Goal: Task Accomplishment & Management: Manage account settings

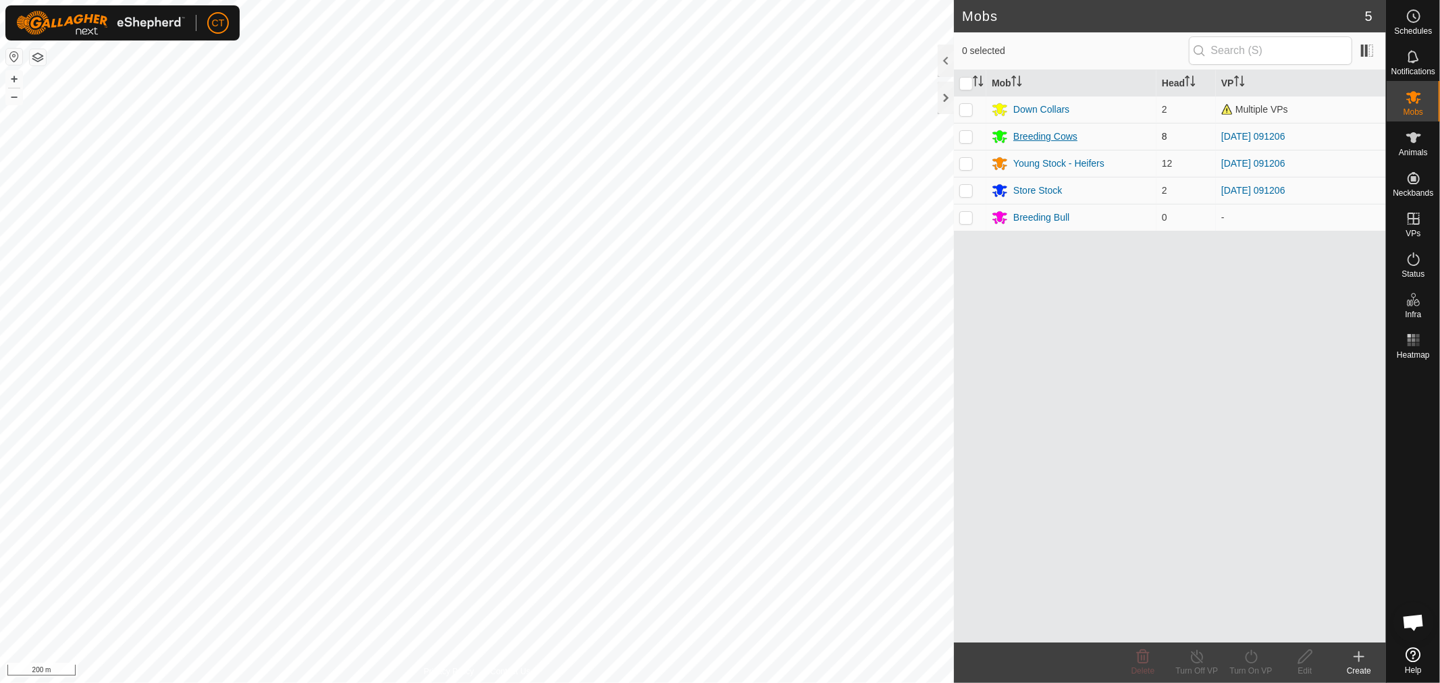
click at [1029, 137] on div "Breeding Cows" at bounding box center [1046, 137] width 64 height 14
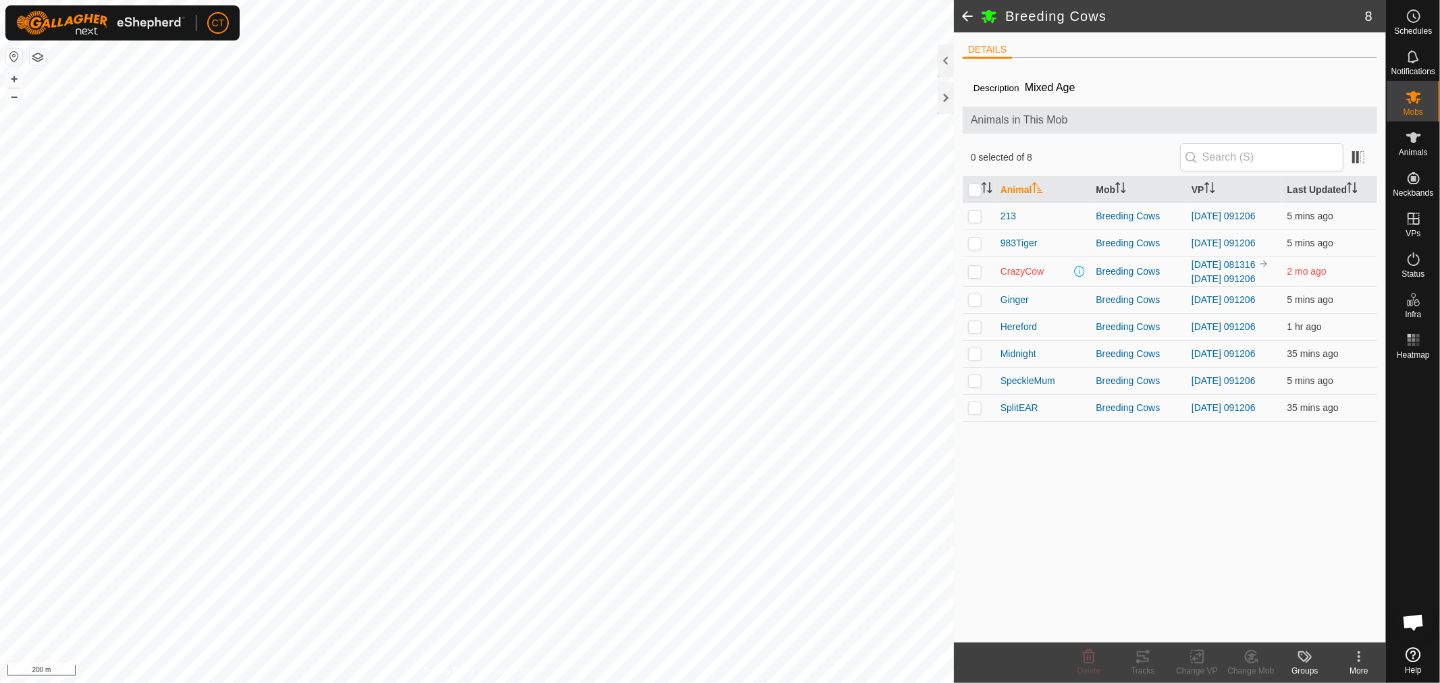
click at [969, 14] on span at bounding box center [967, 16] width 27 height 32
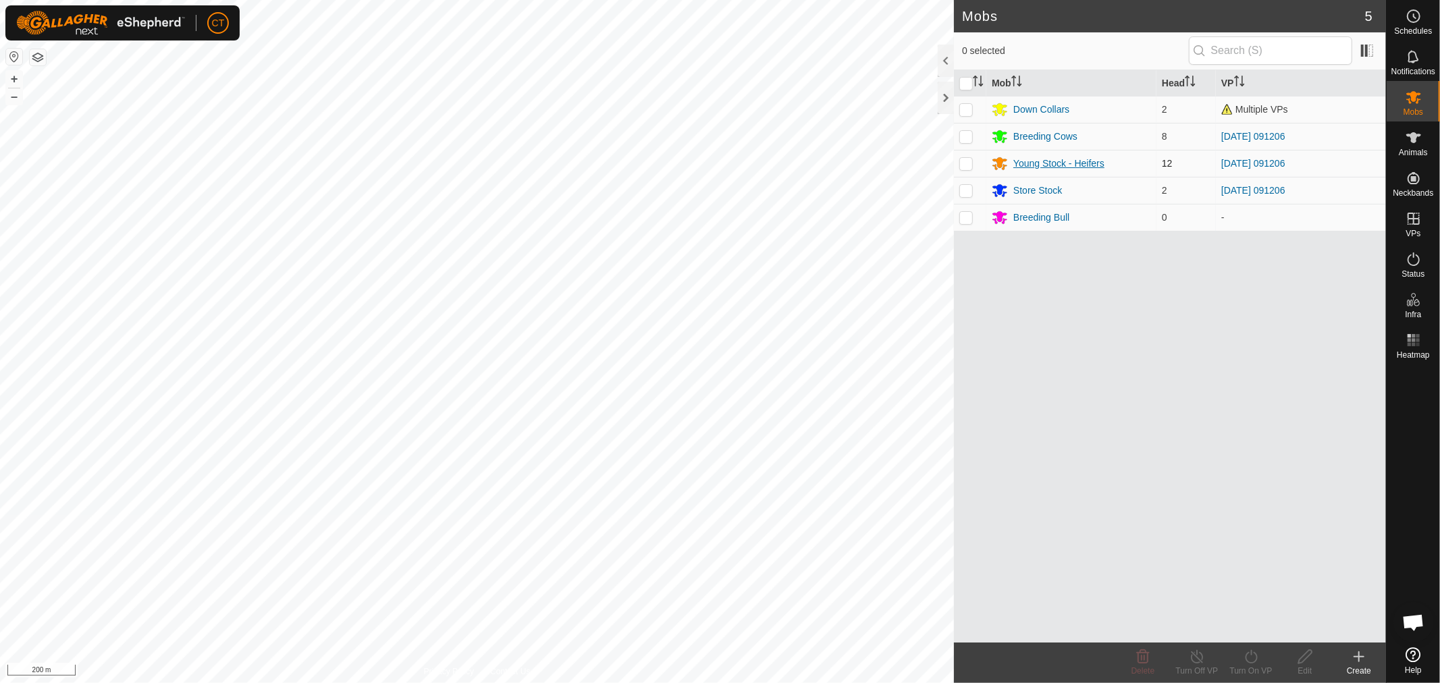
click at [1037, 161] on div "Young Stock - Heifers" at bounding box center [1059, 164] width 91 height 14
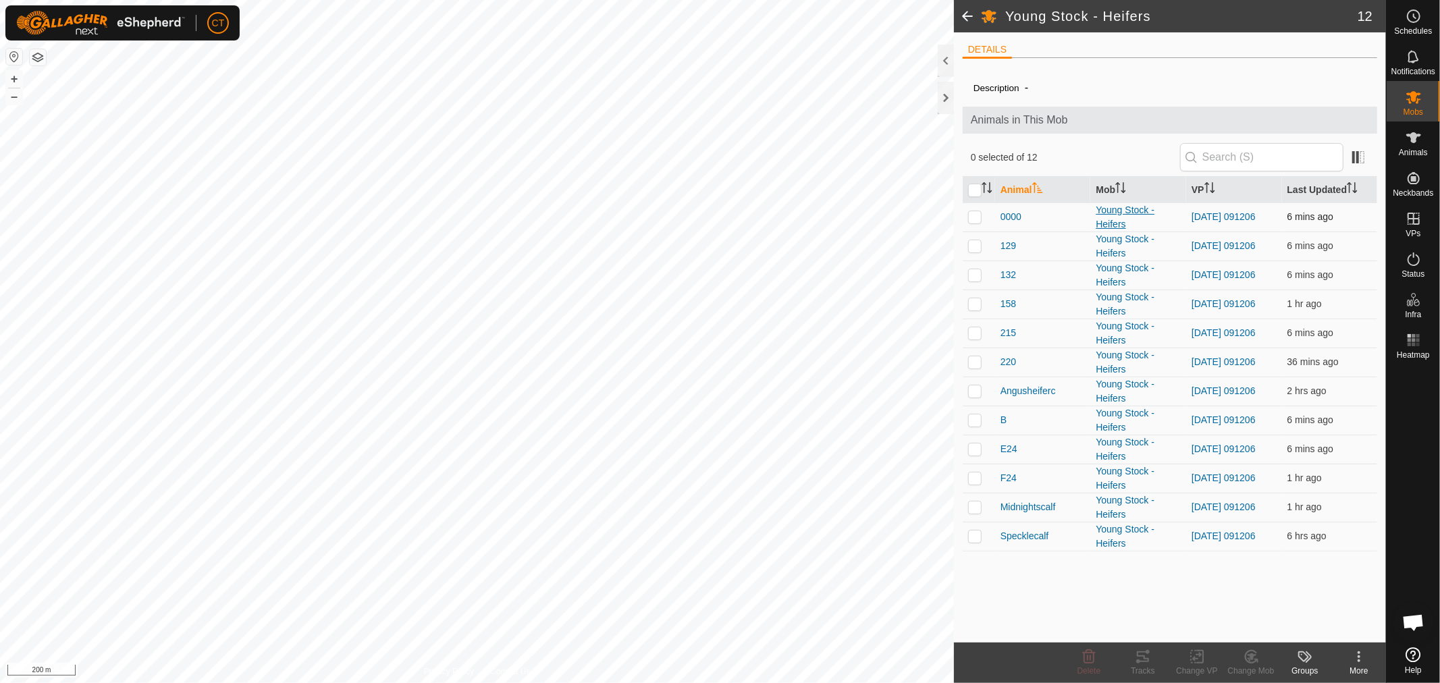
click at [1108, 210] on div "Young Stock - Heifers" at bounding box center [1138, 217] width 85 height 28
click at [1107, 216] on div "Young Stock - Heifers" at bounding box center [1138, 217] width 85 height 28
click at [1421, 140] on icon at bounding box center [1414, 138] width 16 height 16
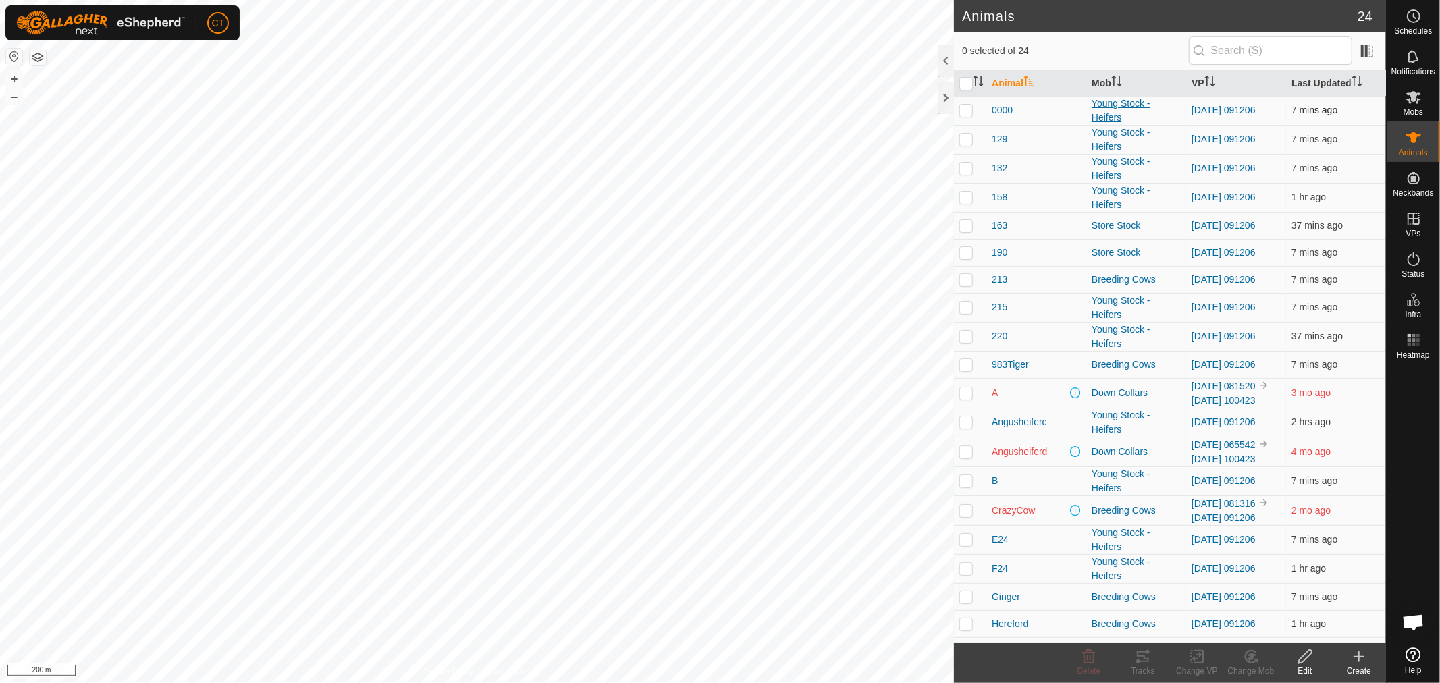
click at [1101, 113] on div "Young Stock - Heifers" at bounding box center [1136, 111] width 89 height 28
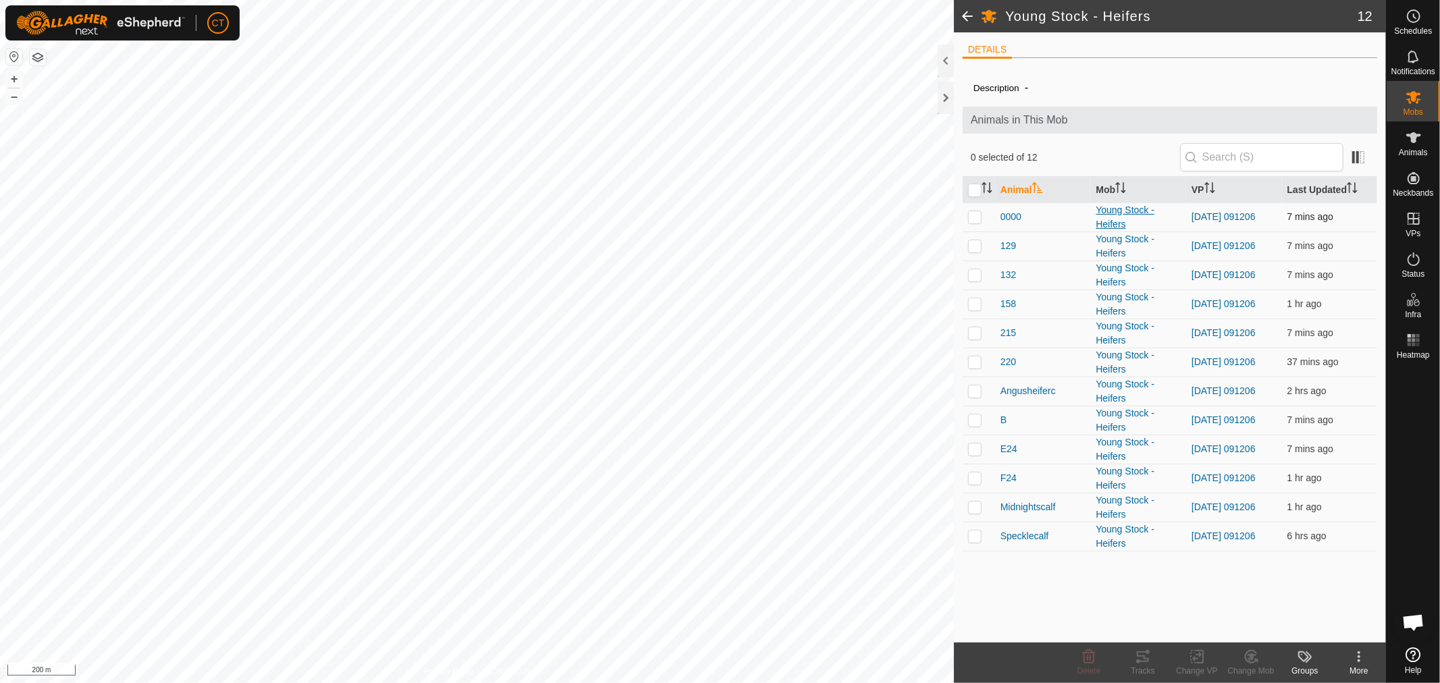
click at [1121, 219] on div "Young Stock - Heifers" at bounding box center [1138, 217] width 85 height 28
click at [1413, 145] on icon at bounding box center [1414, 138] width 16 height 16
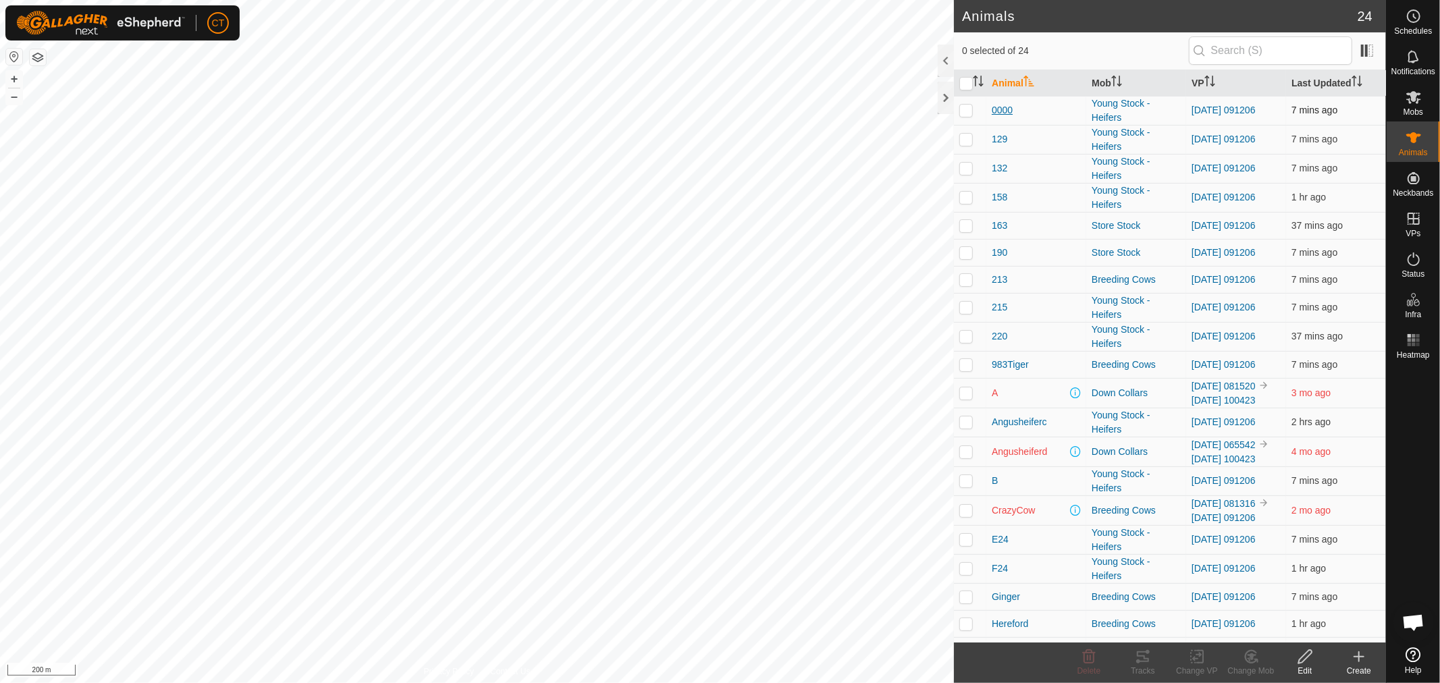
click at [1007, 109] on span "0000" at bounding box center [1002, 110] width 21 height 14
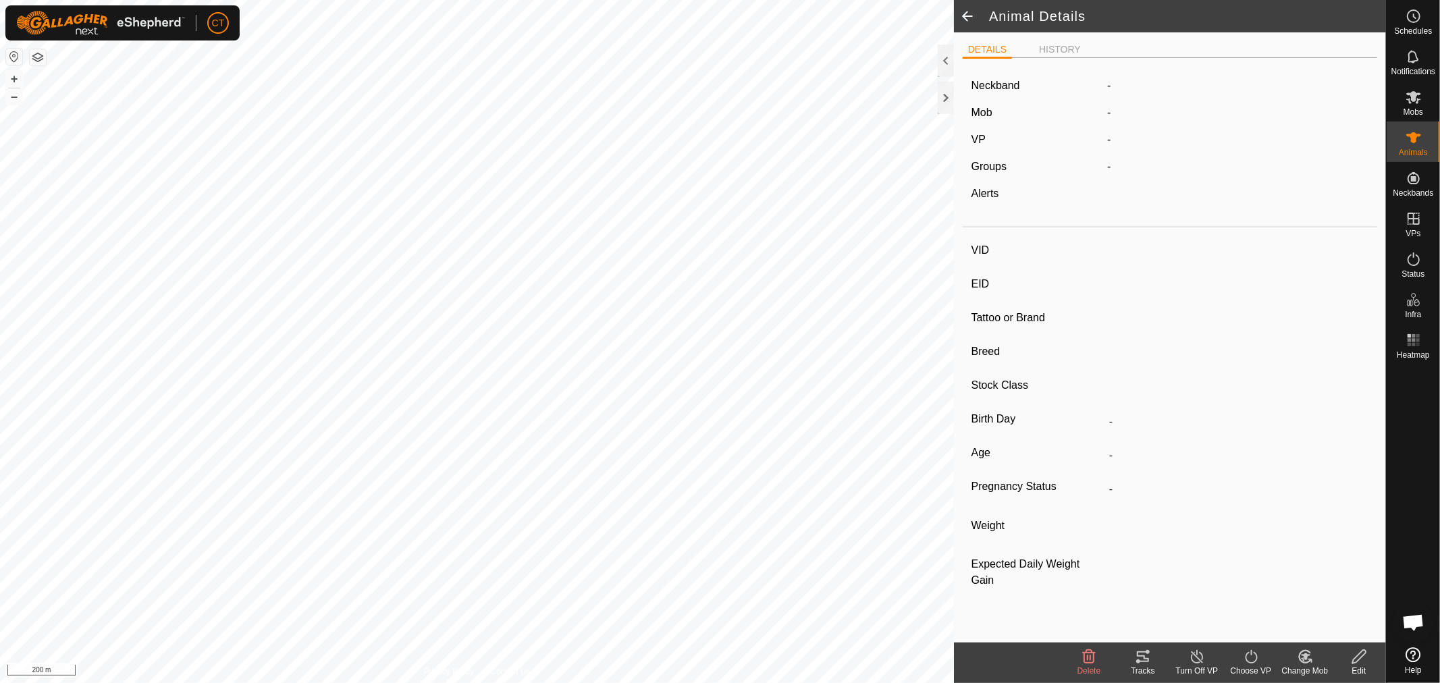
type input "0000"
type input "-"
type input "Angus"
type input "-"
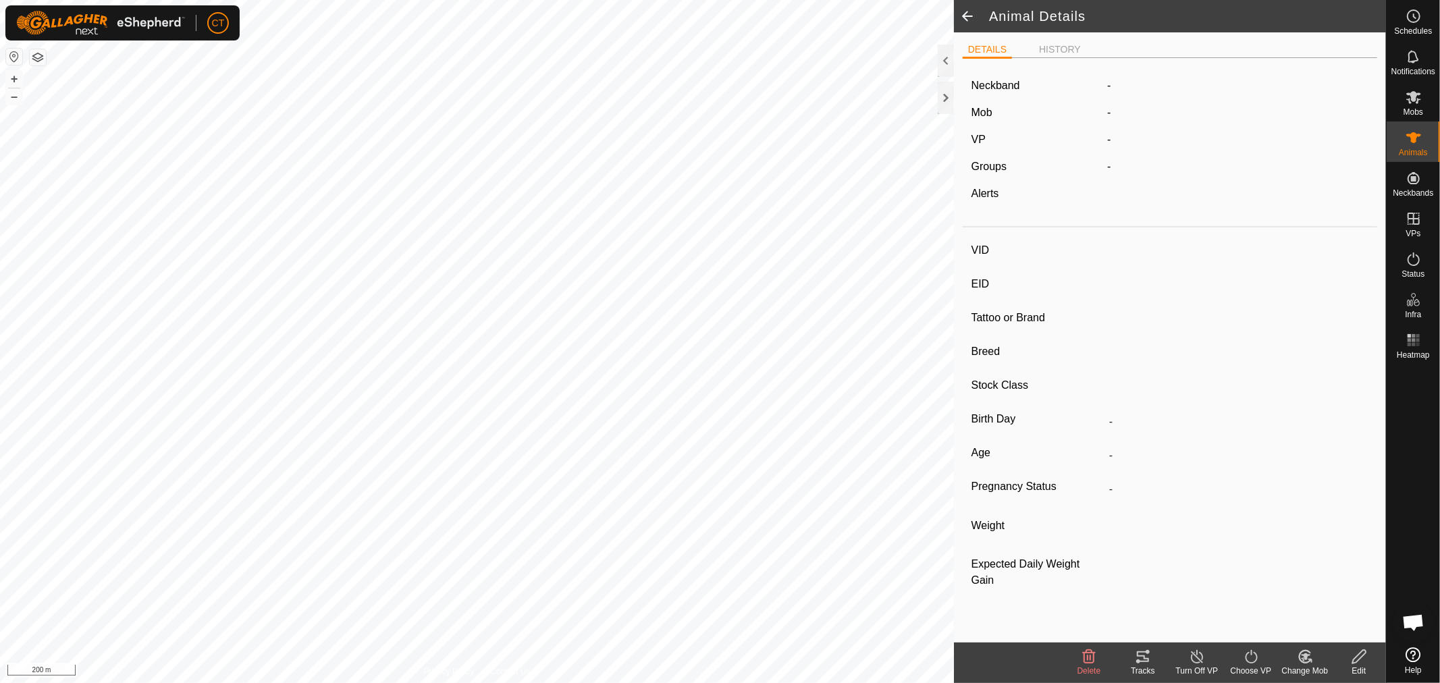
type input "0 kg"
type input "-"
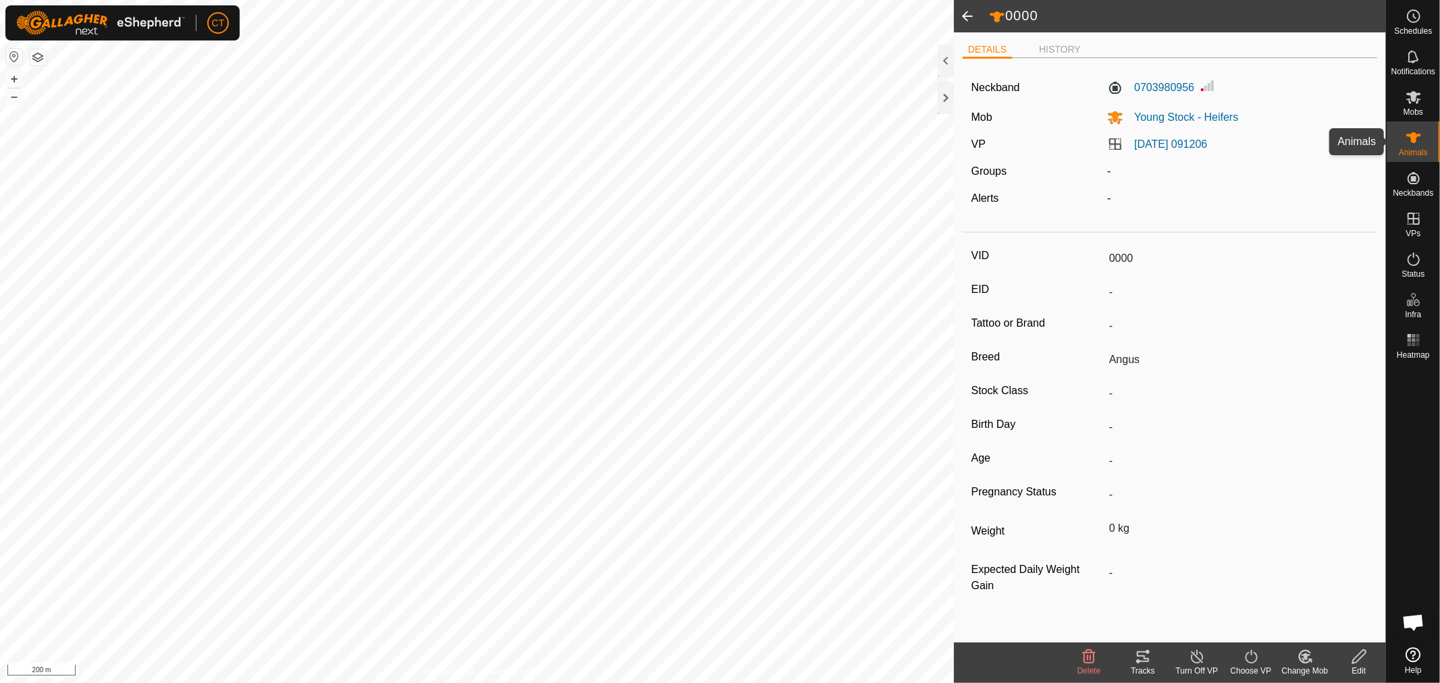
click at [1411, 130] on icon at bounding box center [1414, 138] width 16 height 16
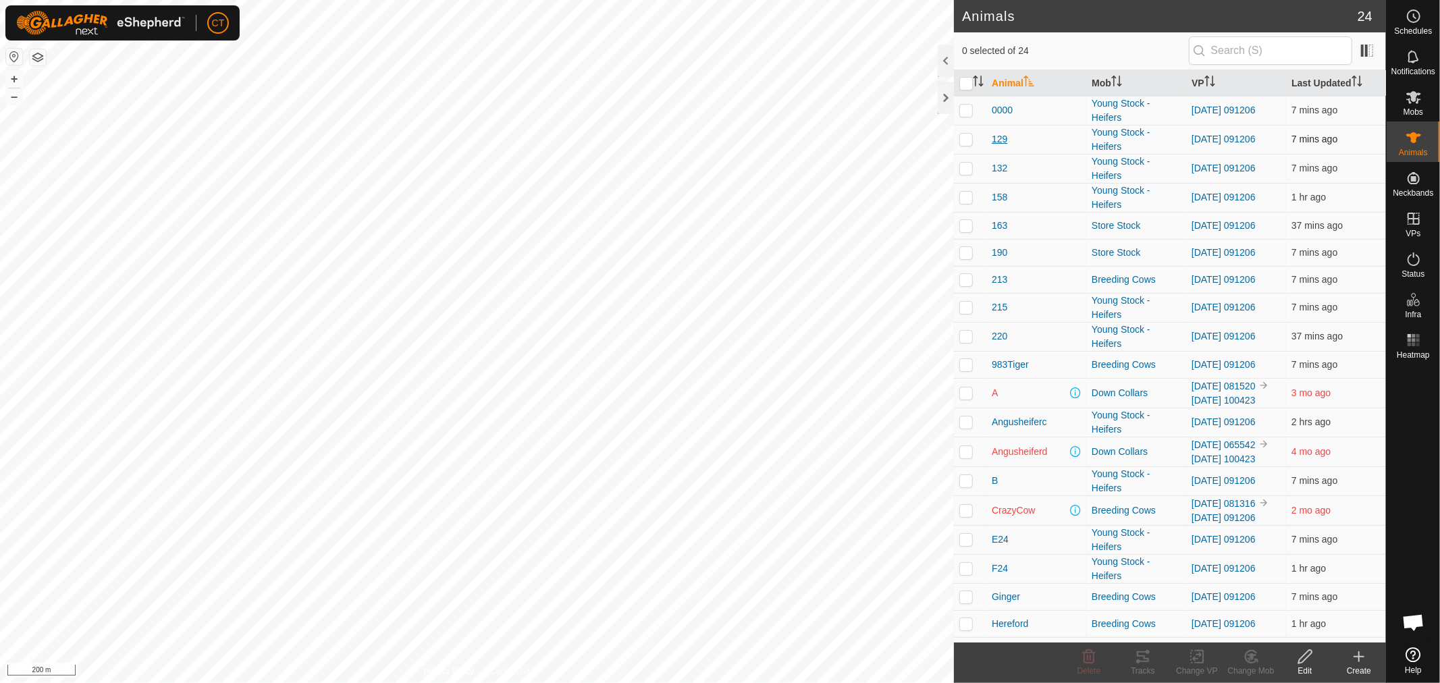
click at [1001, 138] on span "129" at bounding box center [1000, 139] width 16 height 14
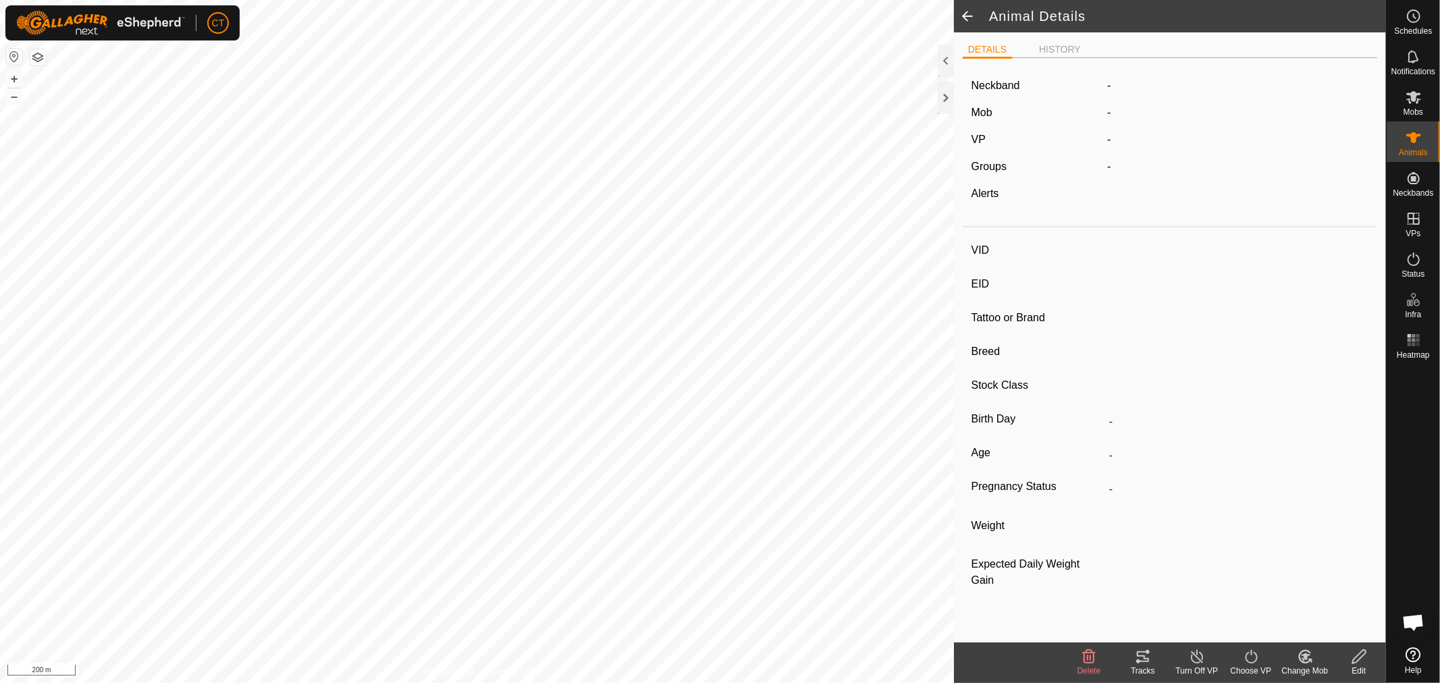
type input "129"
type input "-"
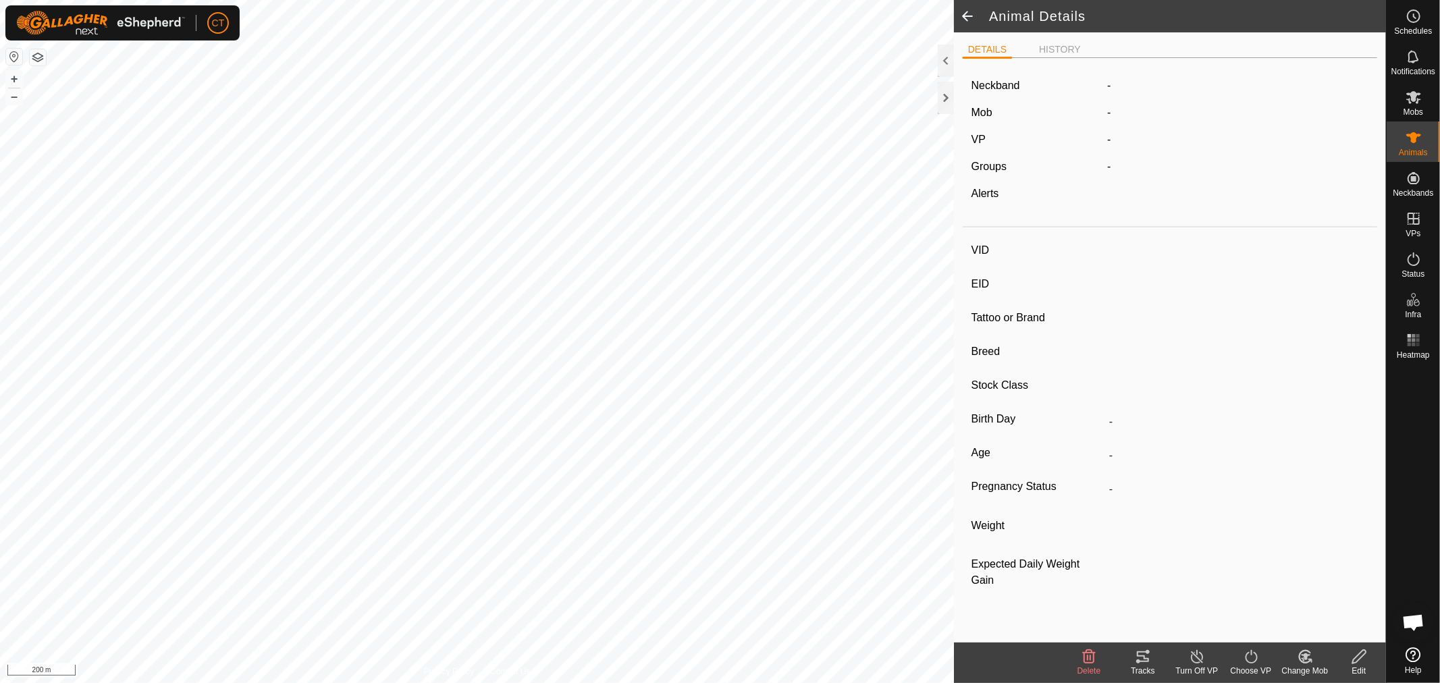
type input "200 kg"
type input "-"
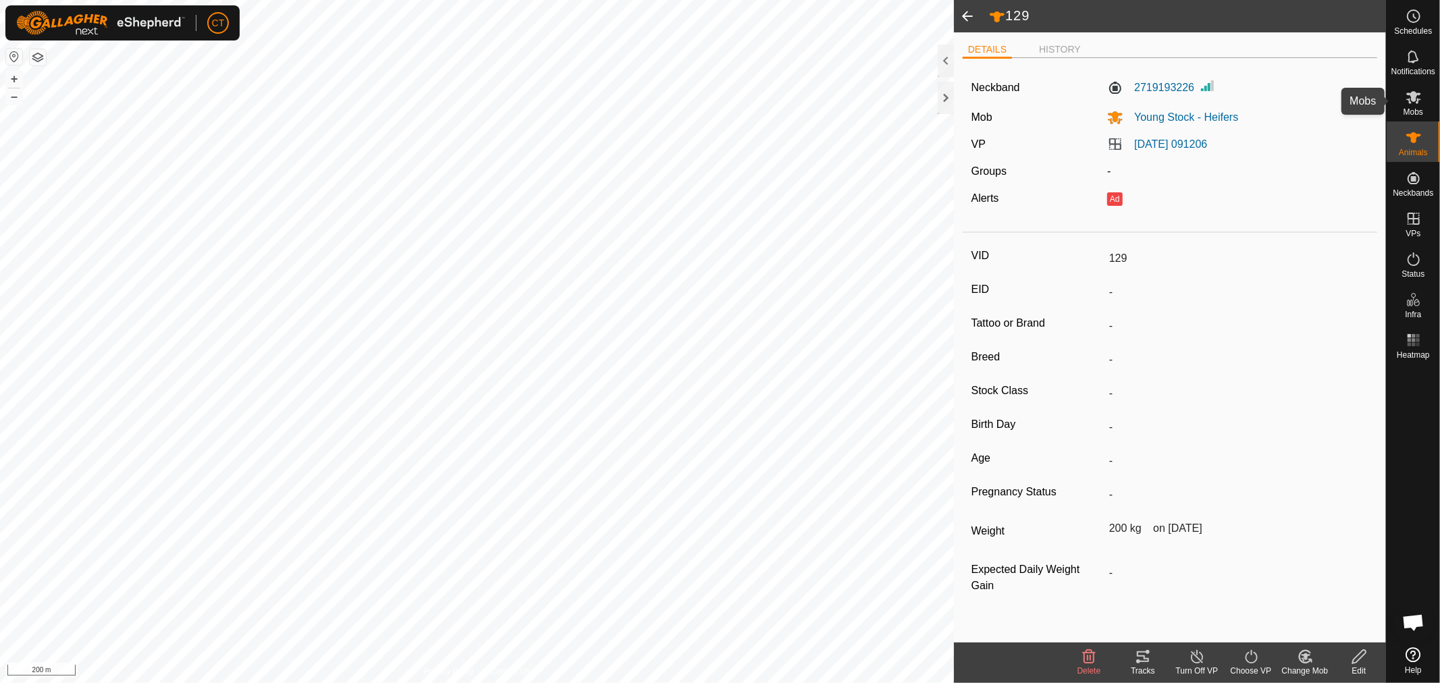
click at [1414, 93] on icon at bounding box center [1414, 97] width 15 height 13
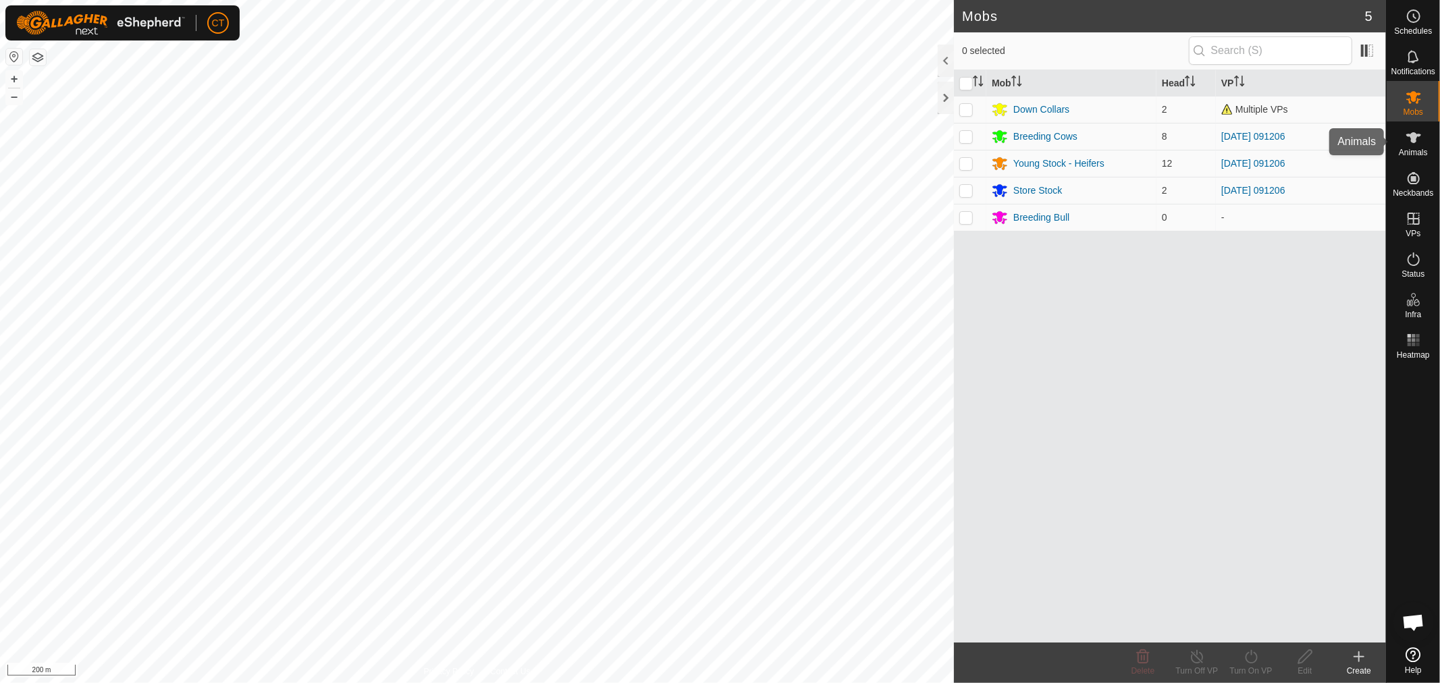
click at [1410, 139] on icon at bounding box center [1414, 138] width 16 height 16
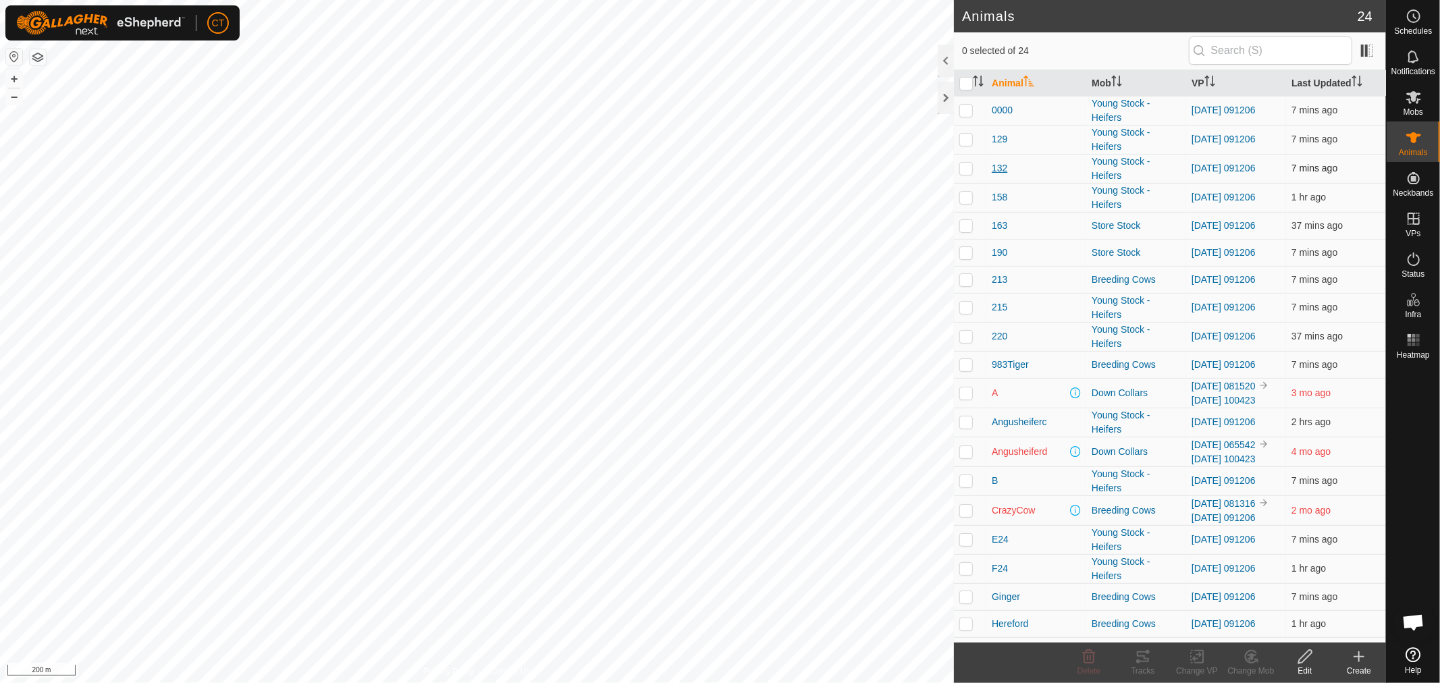
click at [1001, 167] on span "132" at bounding box center [1000, 168] width 16 height 14
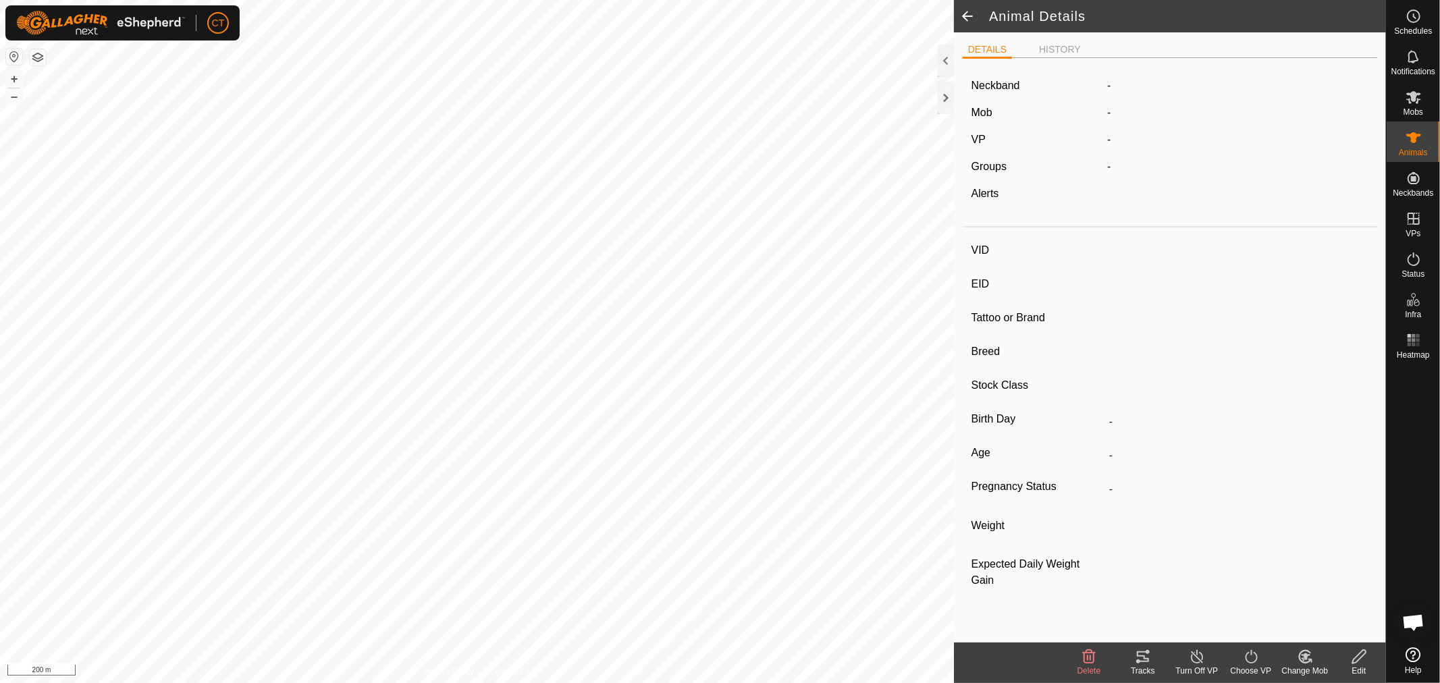
type input "132"
type input "-"
type input "Ayrshire X Beef"
type input "-"
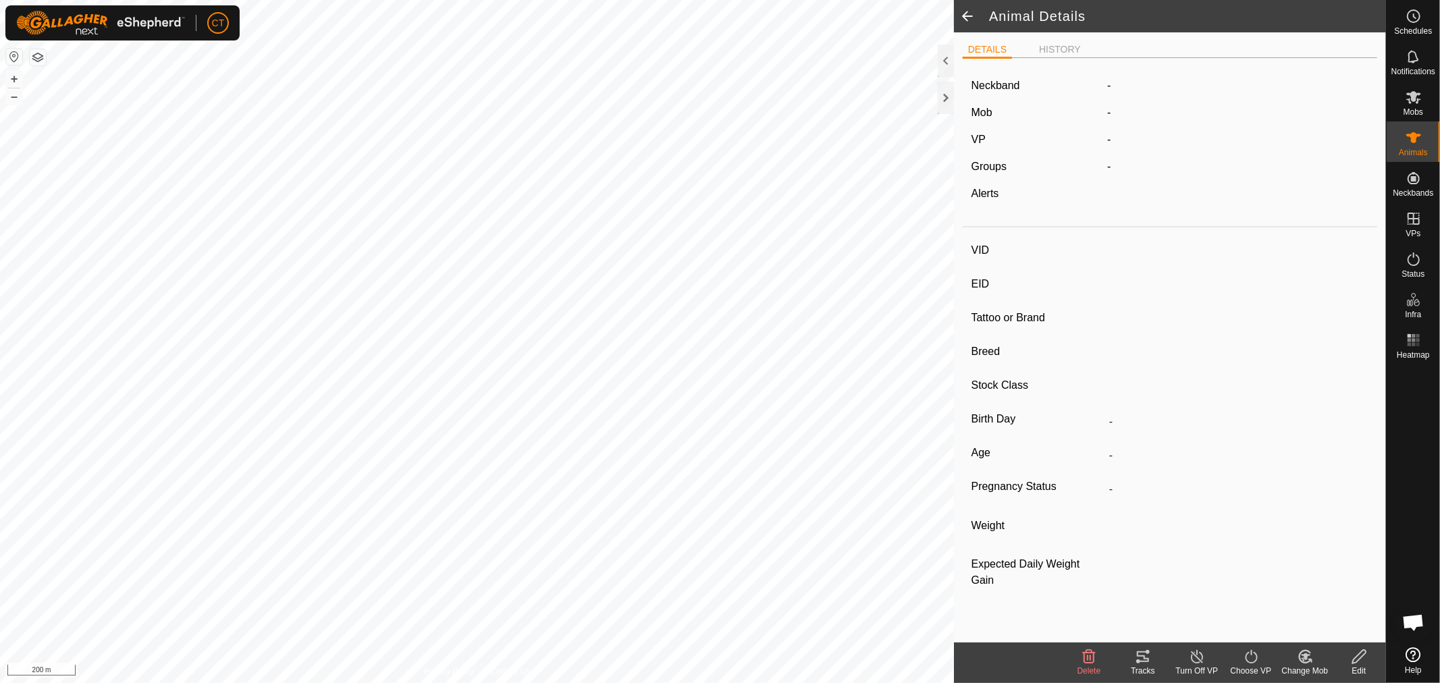
type input "216 kg"
type input "-"
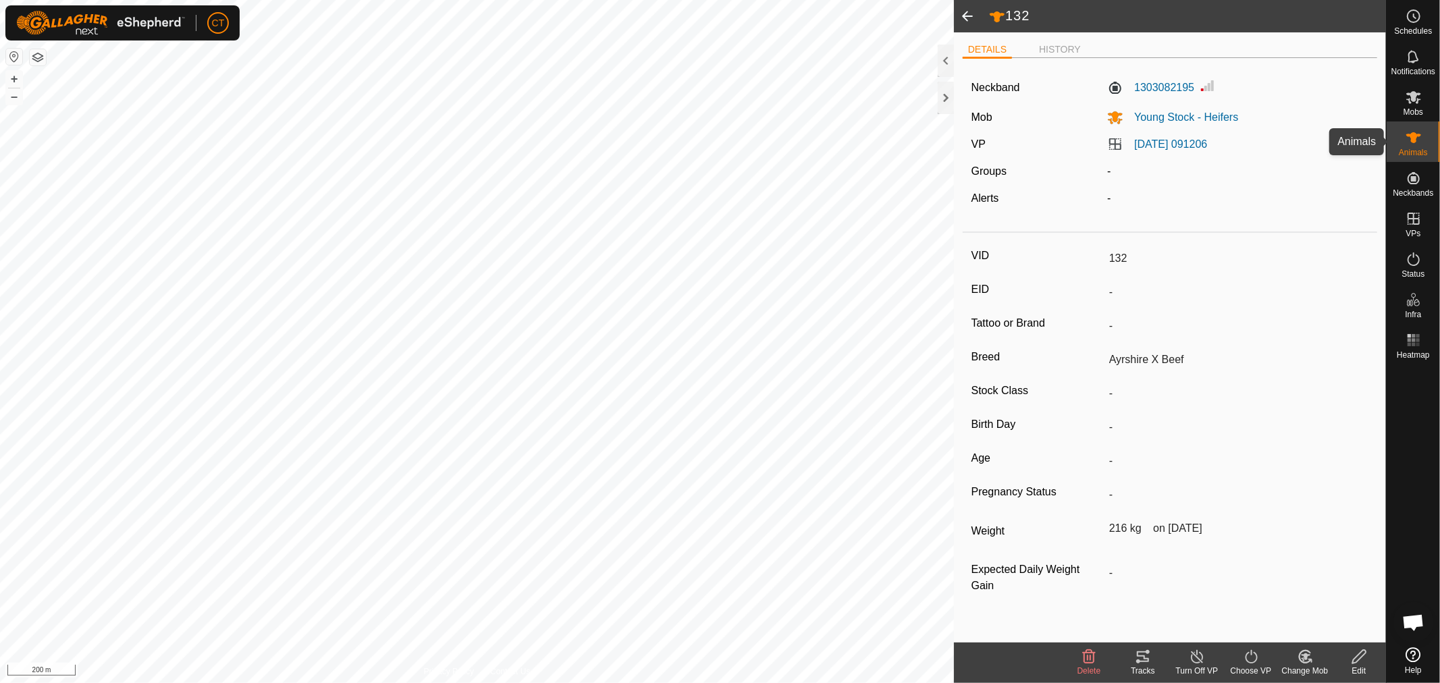
click at [1409, 140] on icon at bounding box center [1414, 138] width 16 height 16
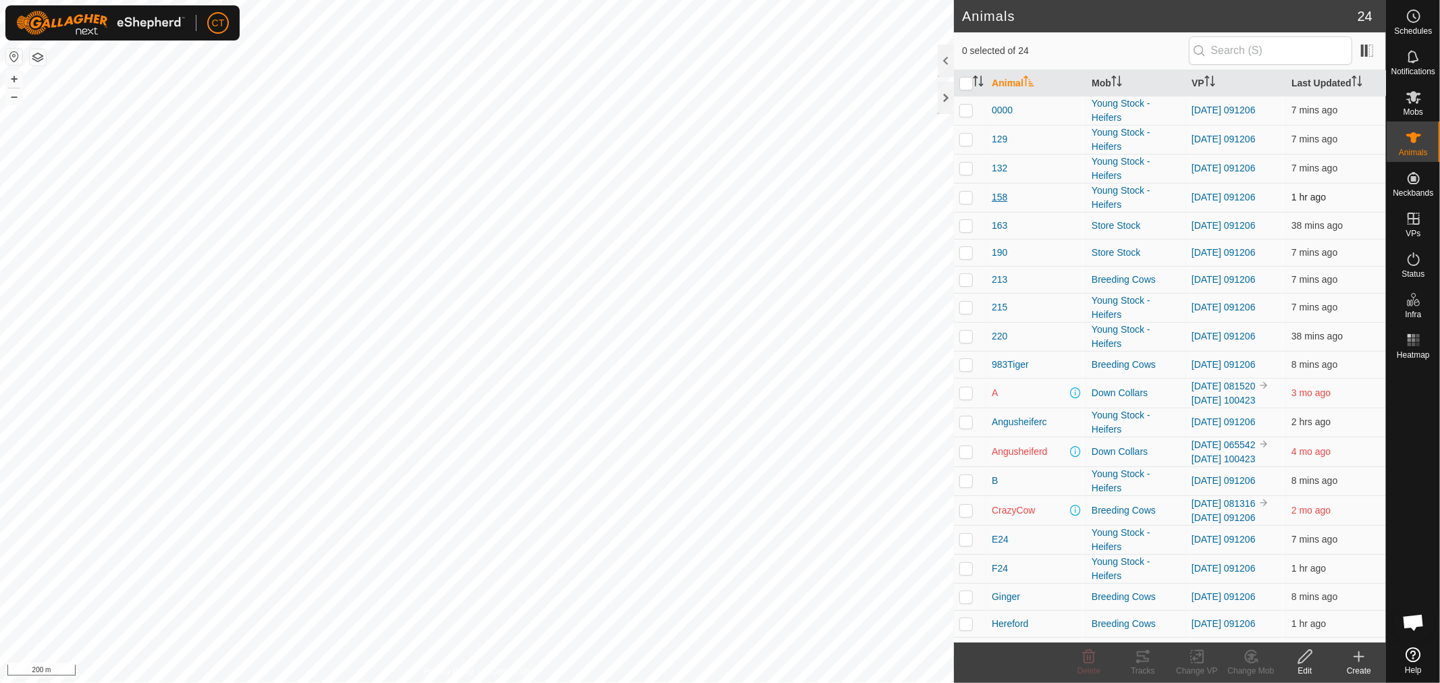
click at [996, 197] on span "158" at bounding box center [1000, 197] width 16 height 14
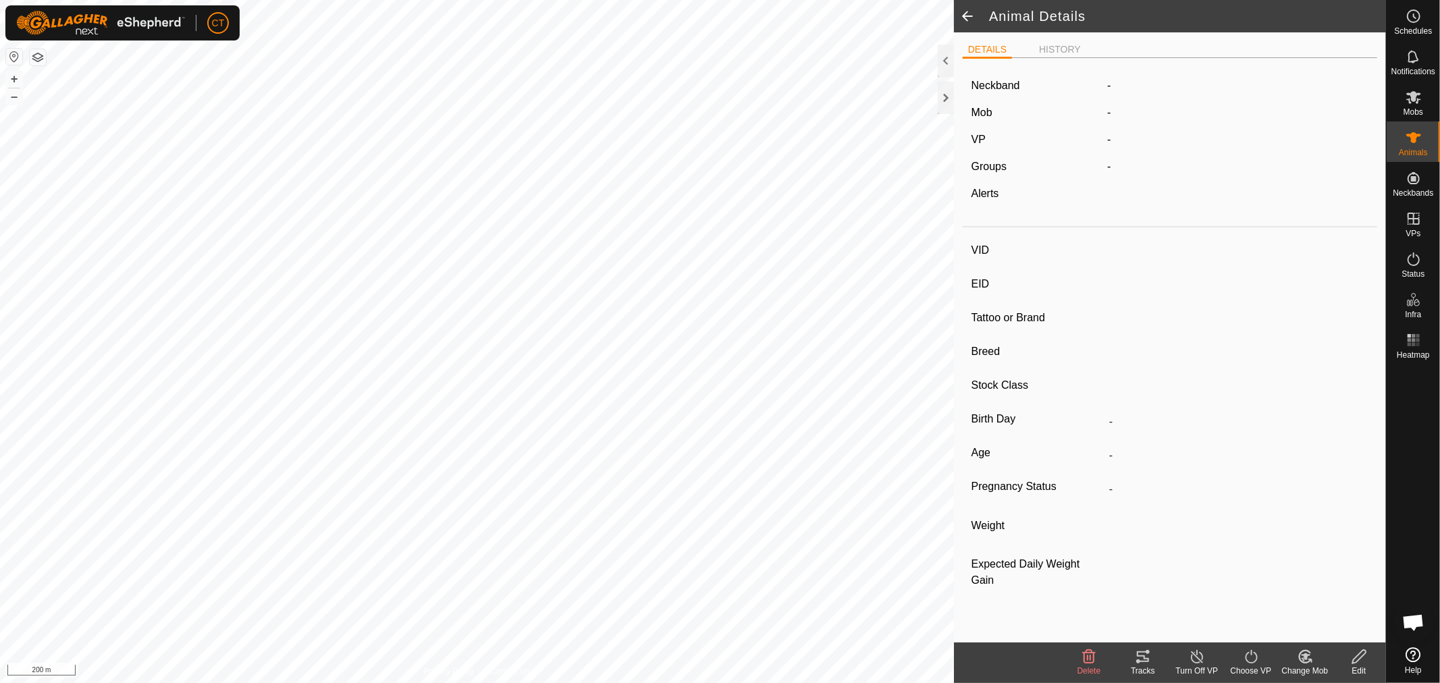
type input "158"
type input "-"
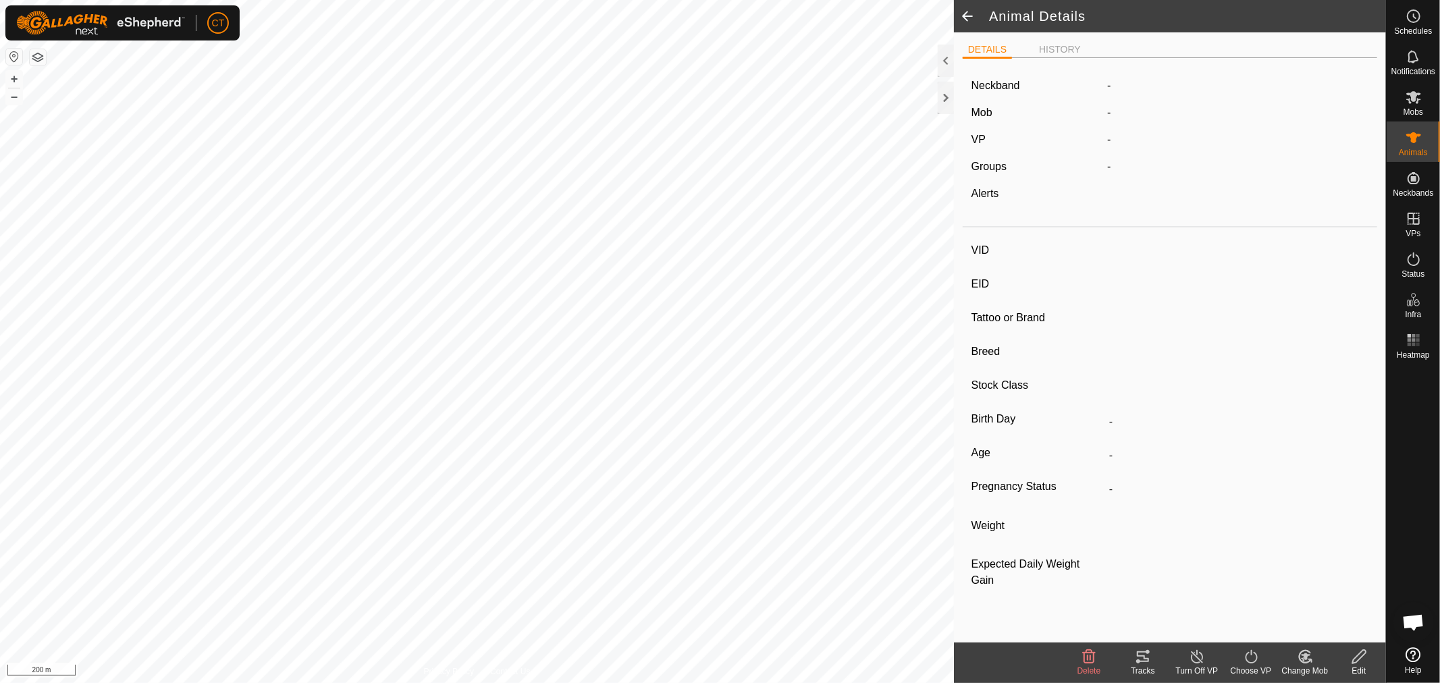
type input "211 kg"
type input "-"
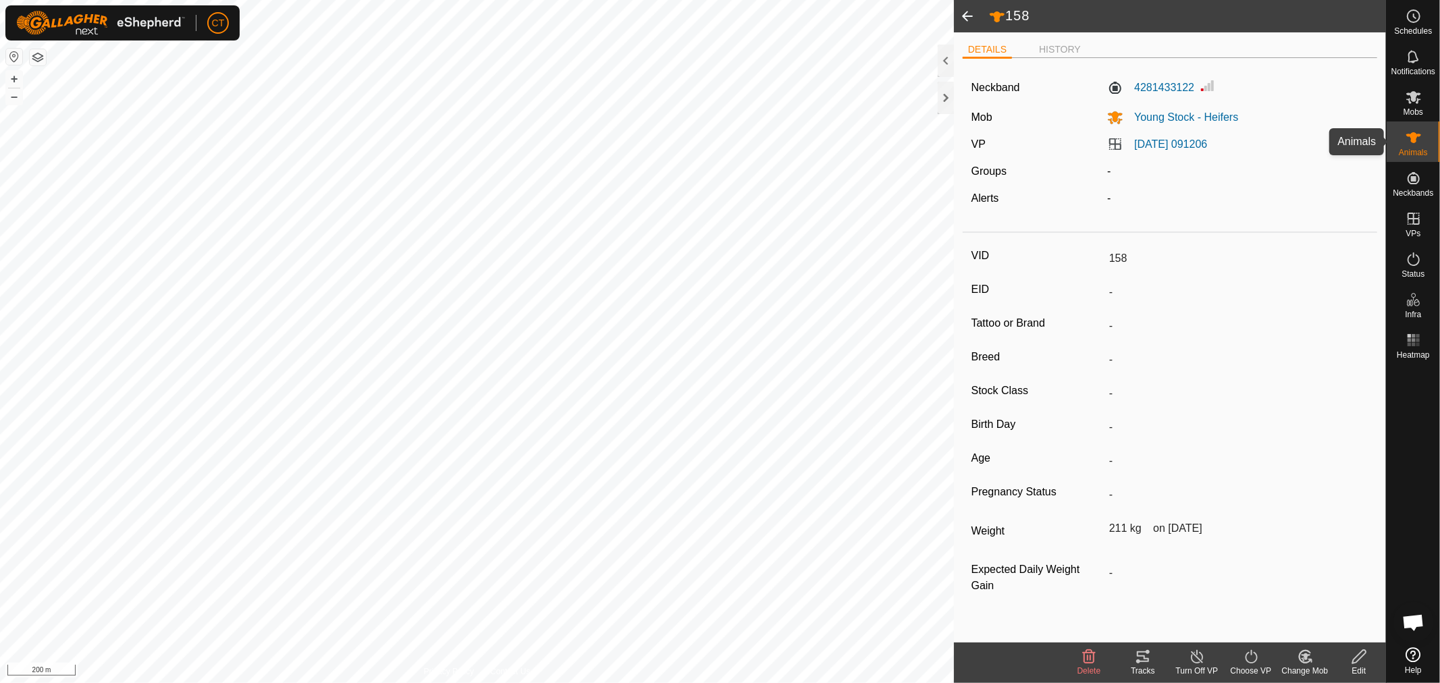
click at [1419, 142] on icon at bounding box center [1414, 138] width 16 height 16
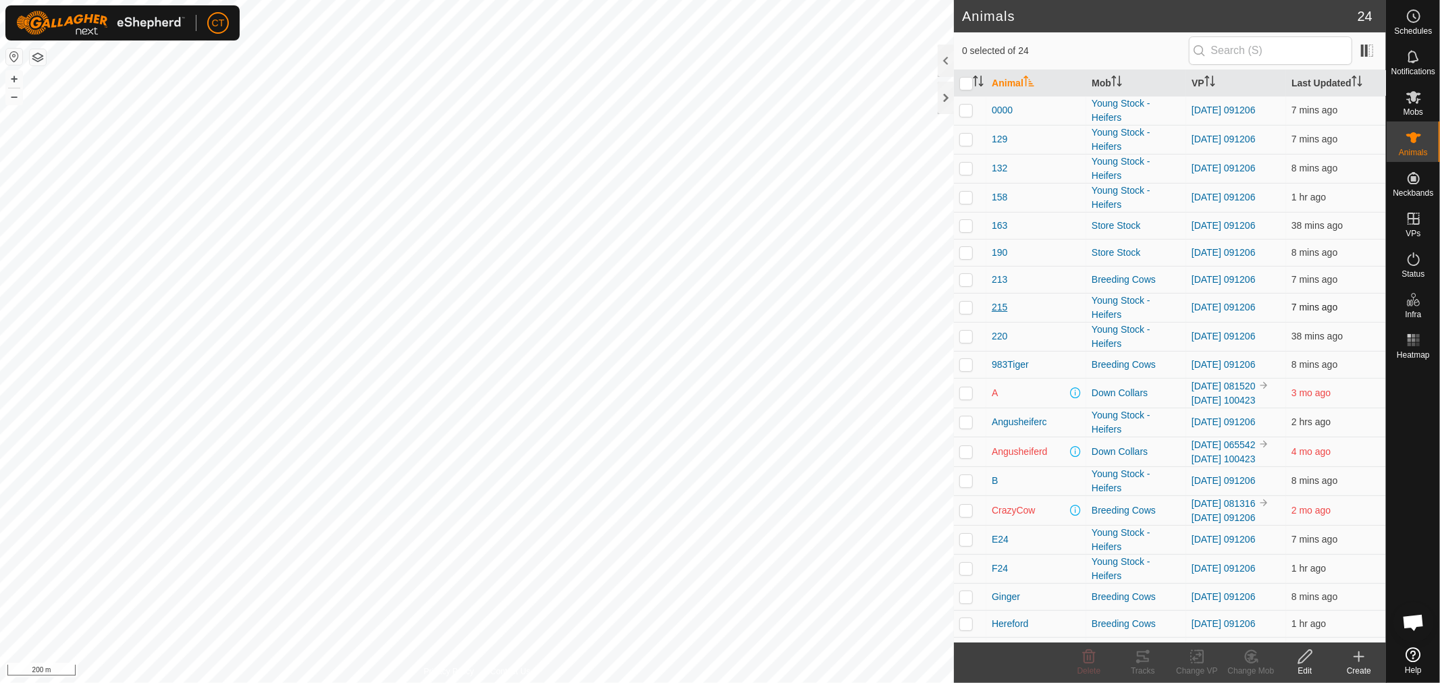
click at [997, 307] on span "215" at bounding box center [1000, 307] width 16 height 14
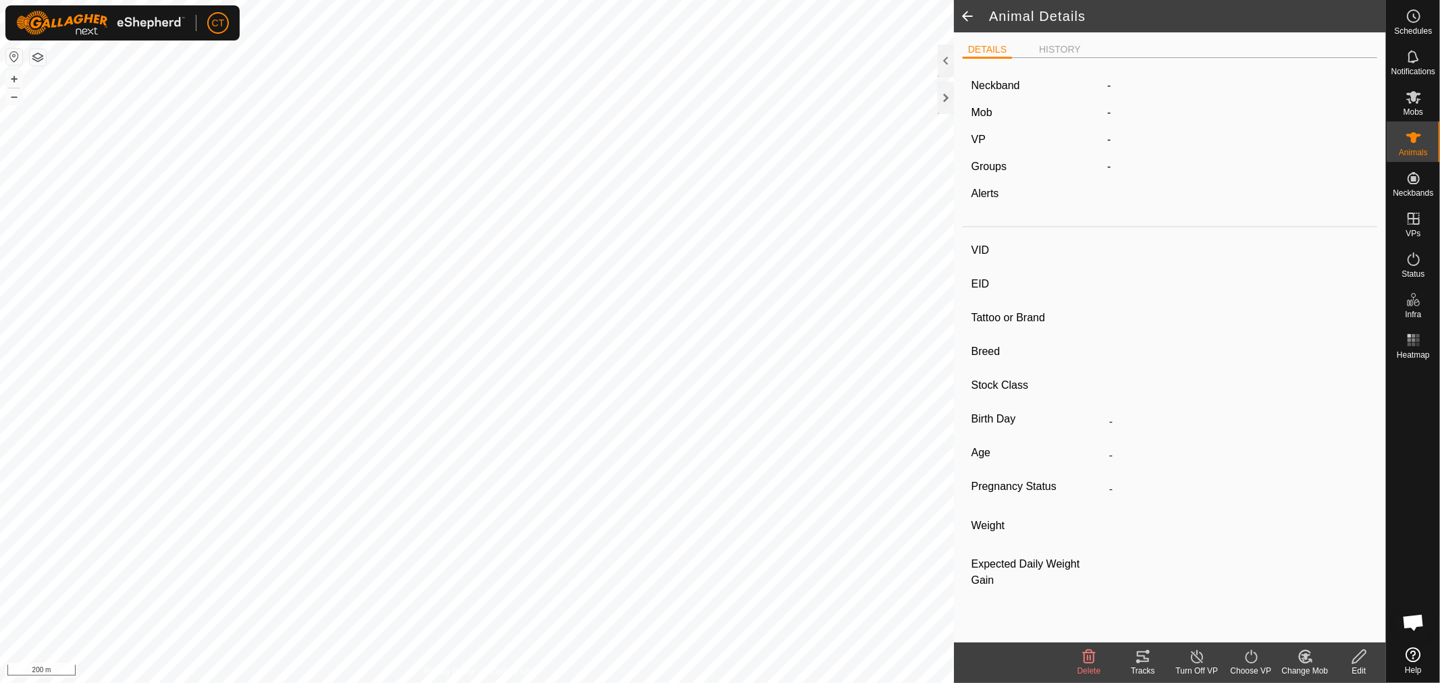
type input "215"
type input "-"
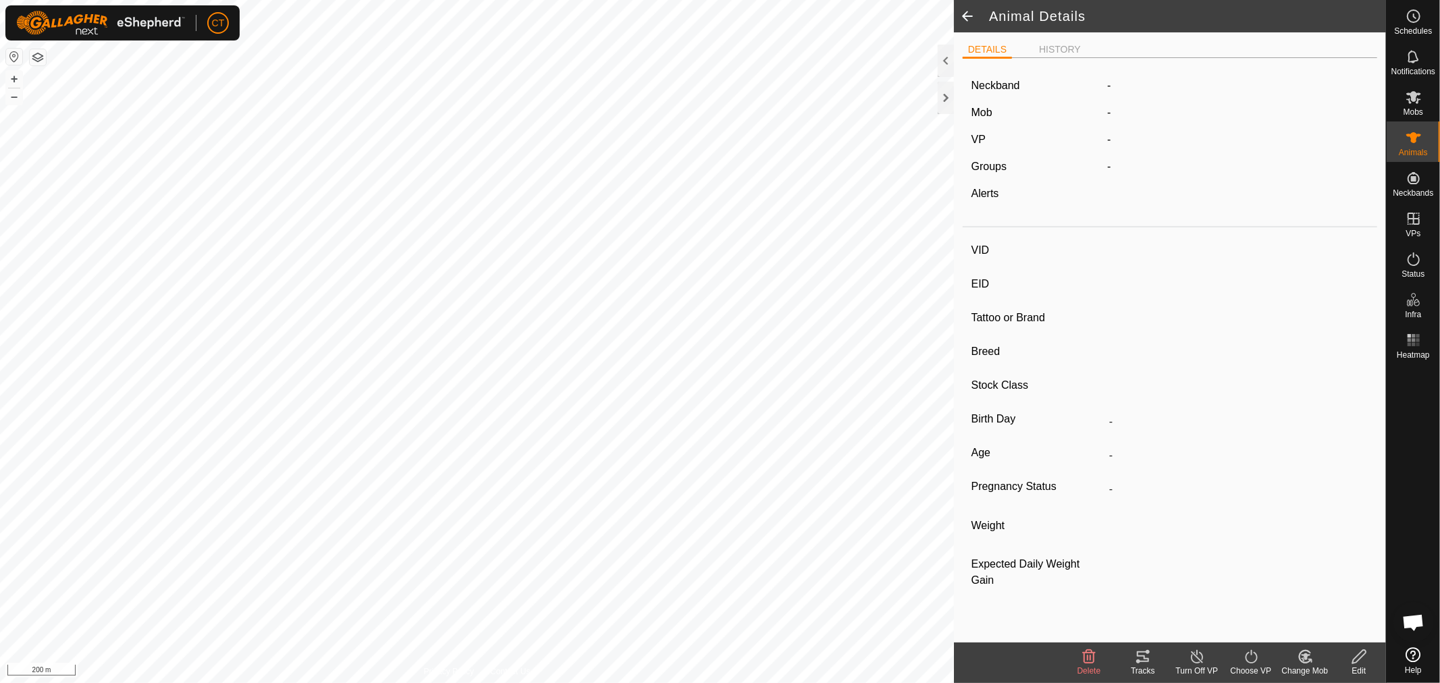
type input "200 kg"
type input "-"
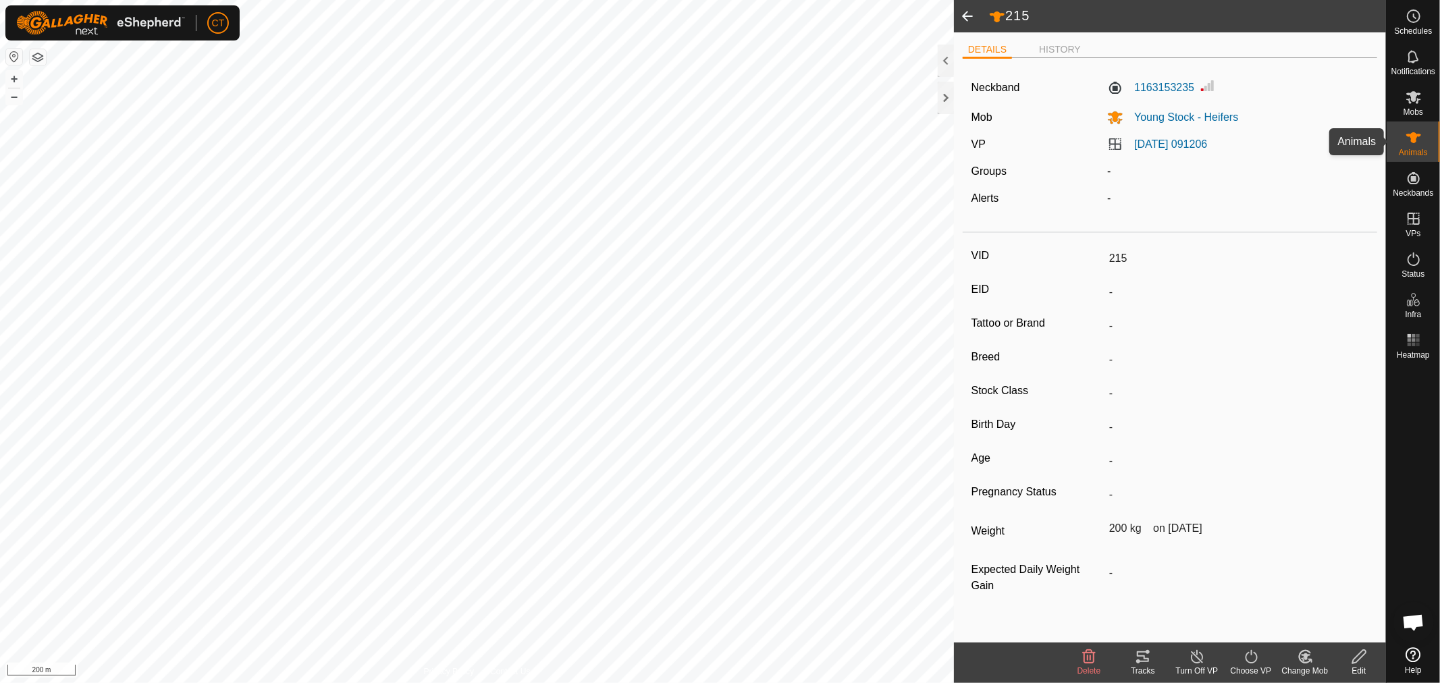
click at [1410, 140] on icon at bounding box center [1414, 138] width 16 height 16
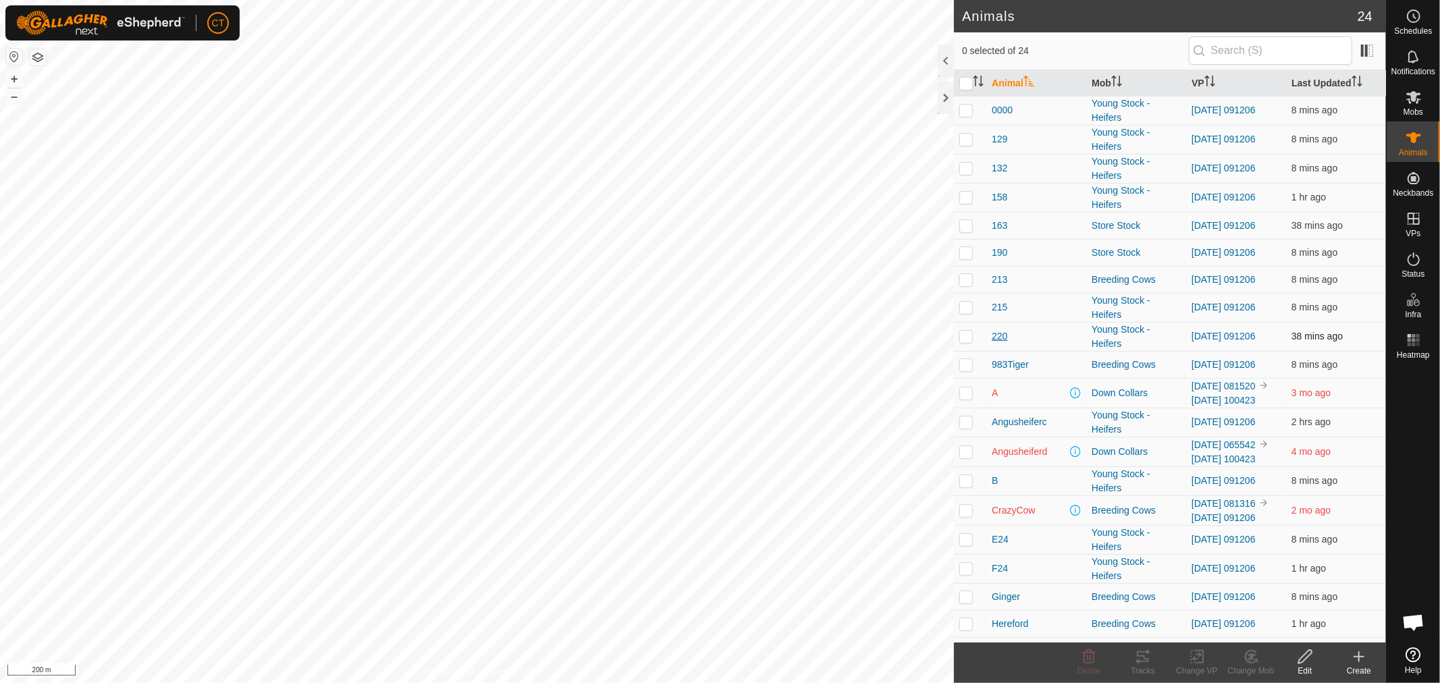
click at [1001, 338] on span "220" at bounding box center [1000, 337] width 16 height 14
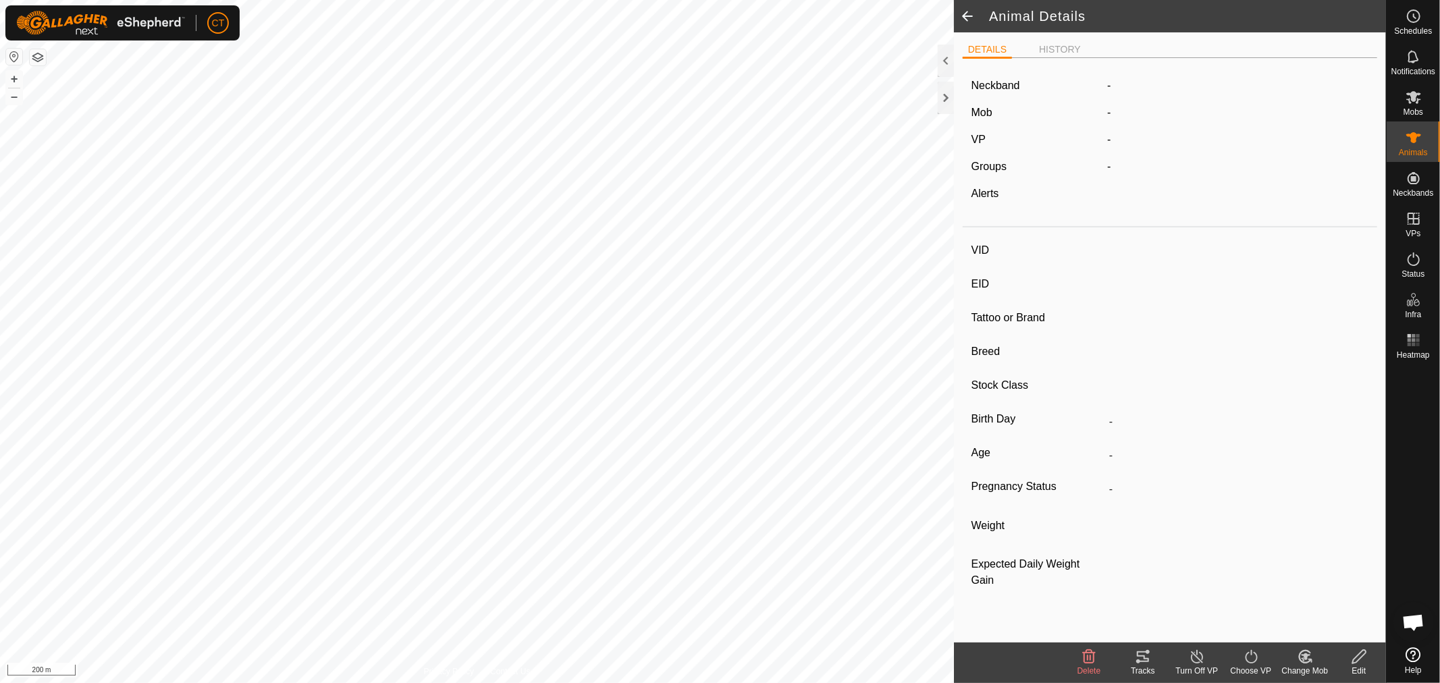
type input "220"
type input "-"
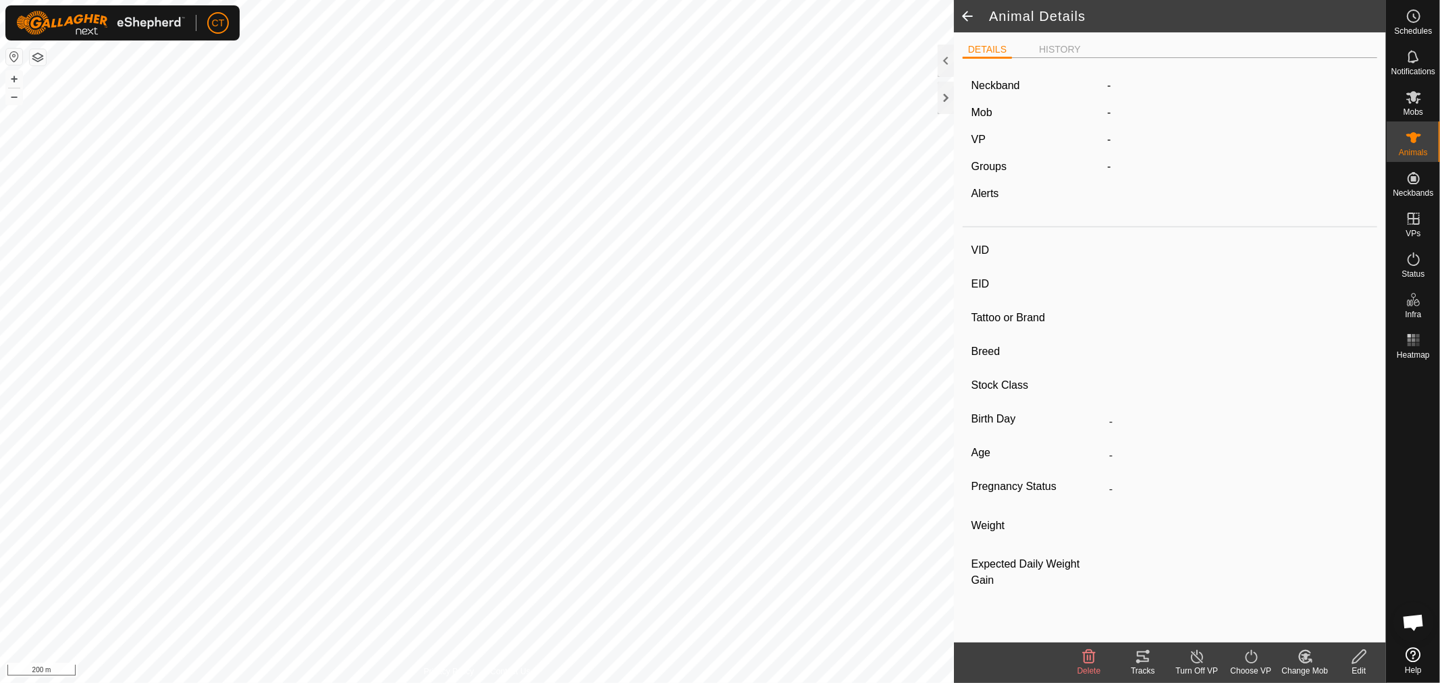
type input "298 kg"
type input "-"
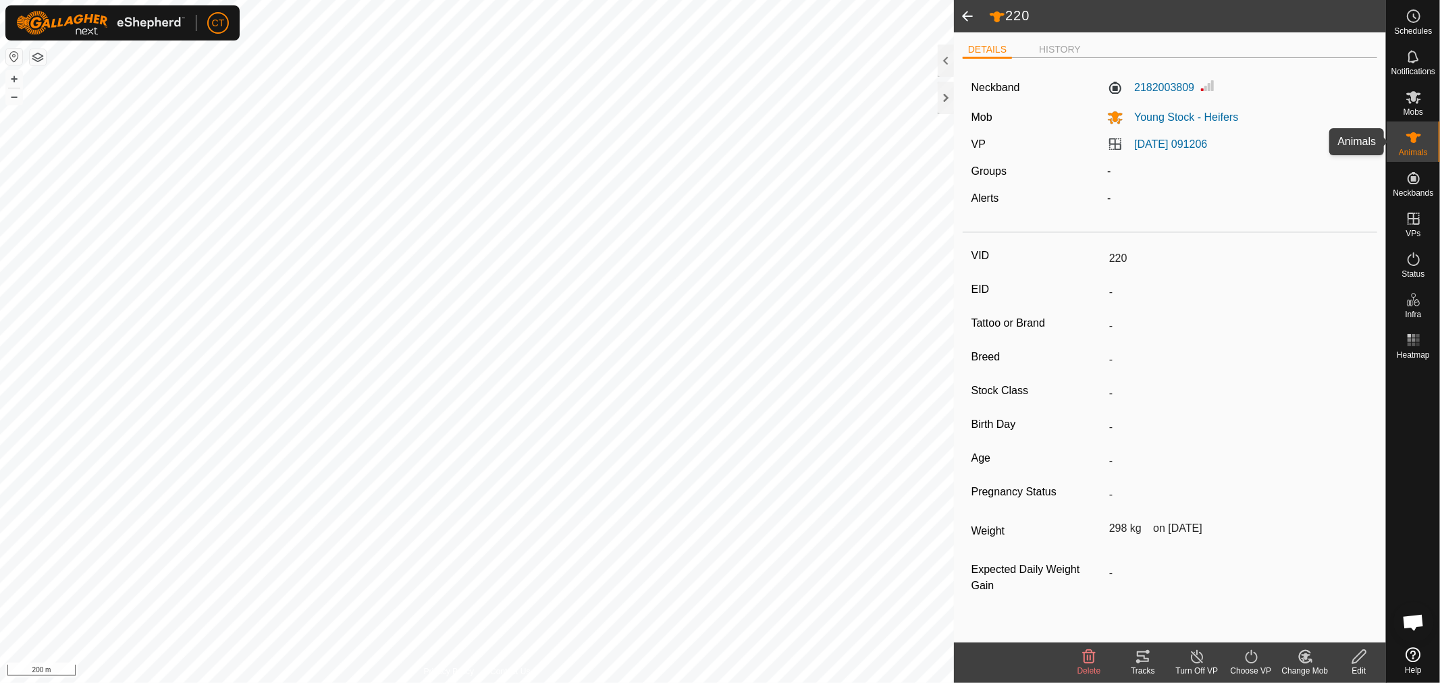
click at [1415, 139] on icon at bounding box center [1414, 137] width 15 height 11
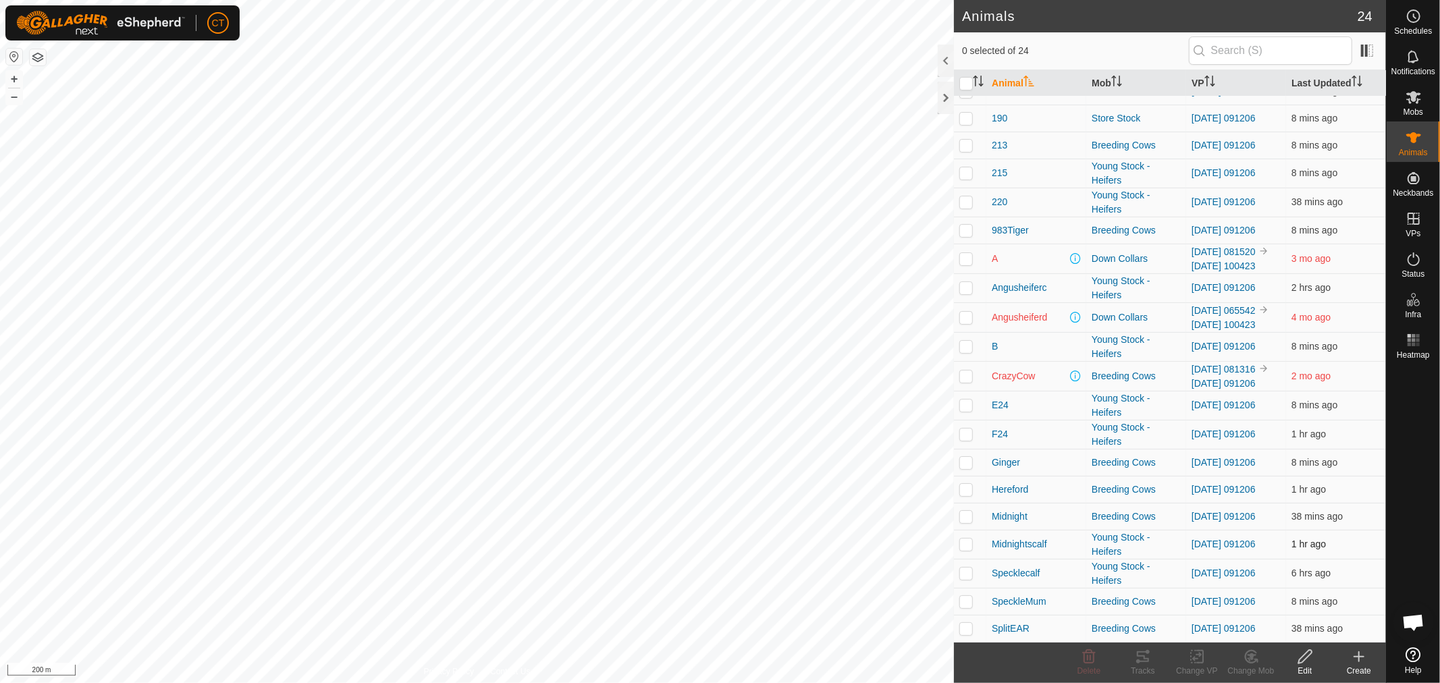
scroll to position [179, 0]
